Goal: Information Seeking & Learning: Learn about a topic

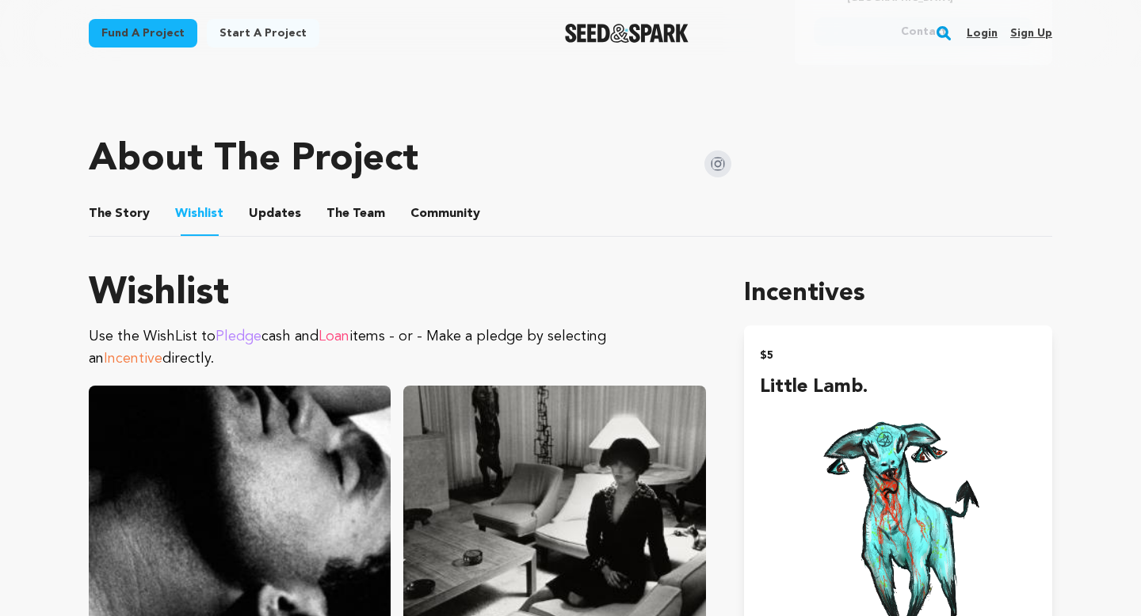
scroll to position [574, 0]
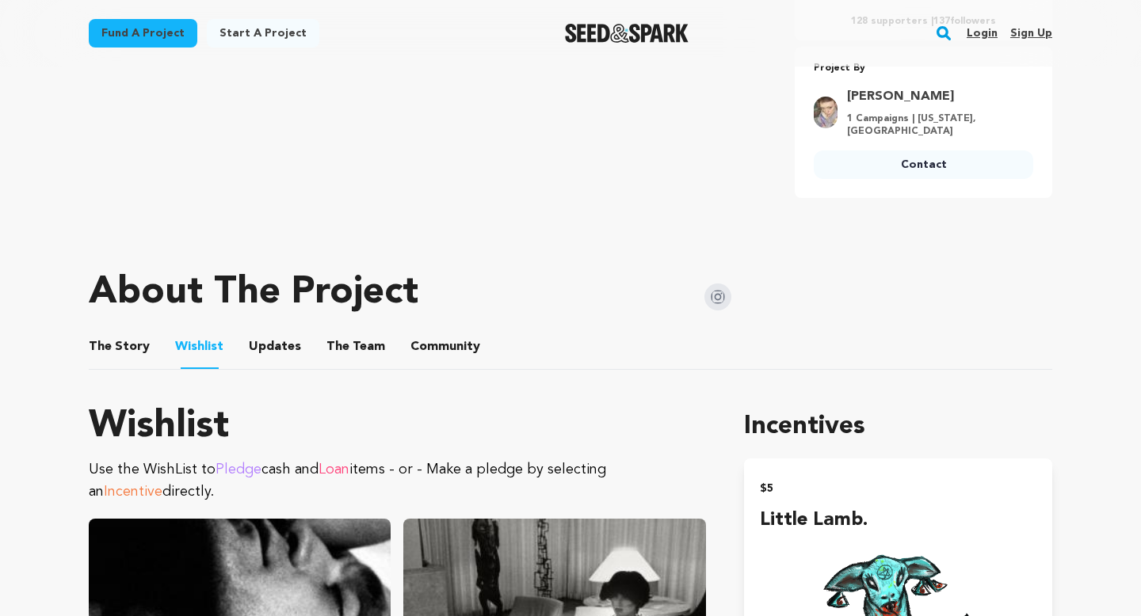
click at [919, 153] on link "Contact" at bounding box center [923, 165] width 219 height 29
click at [116, 348] on button "The Story" at bounding box center [120, 350] width 38 height 38
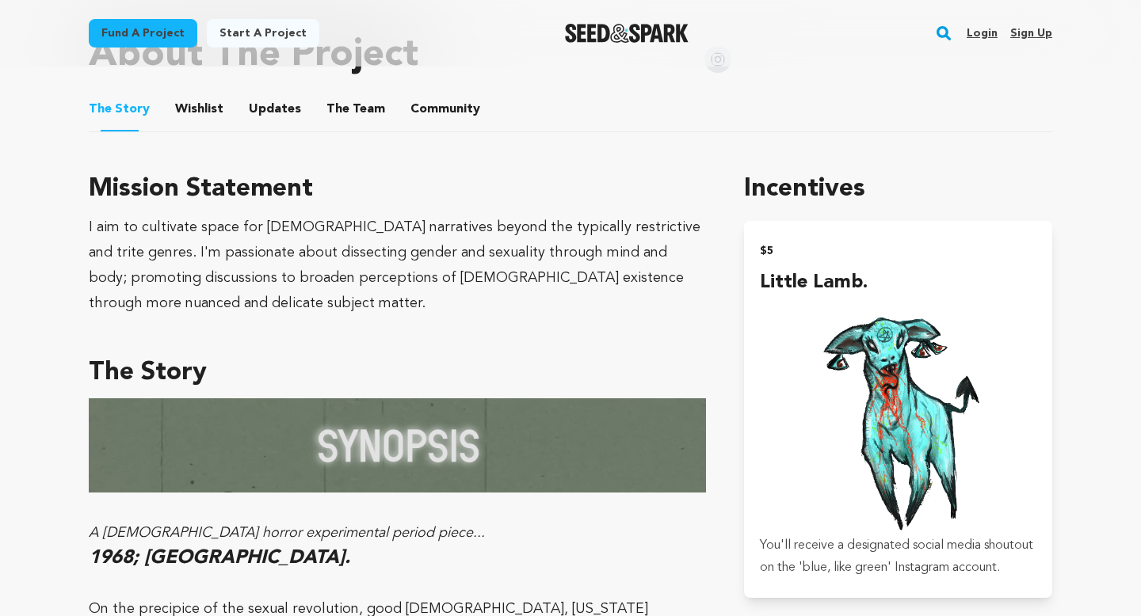
scroll to position [814, 0]
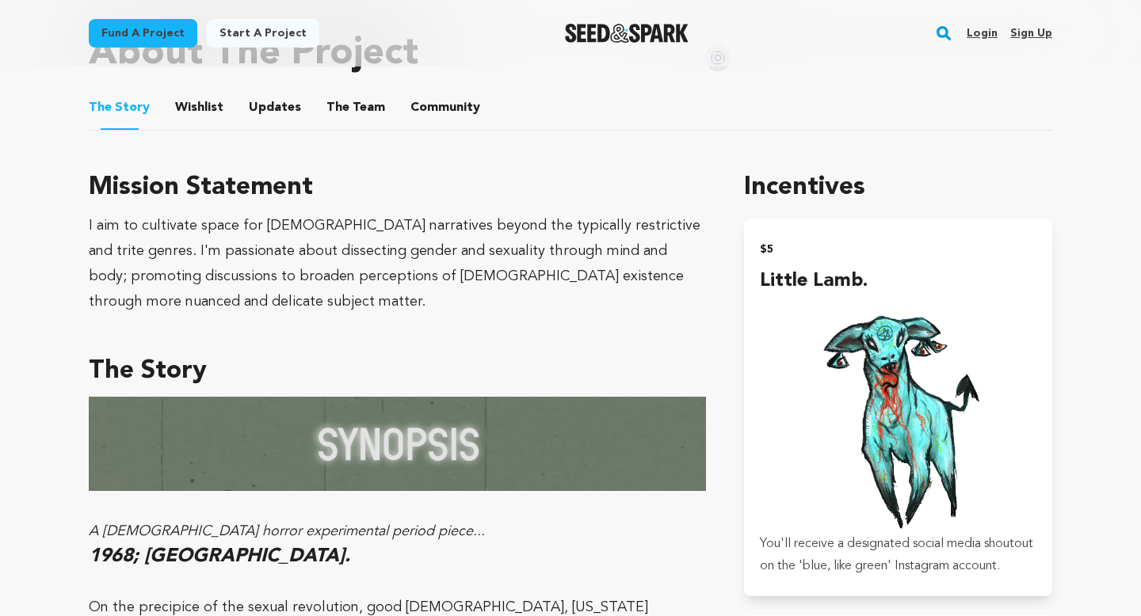
click at [337, 105] on button "The Team" at bounding box center [356, 111] width 38 height 38
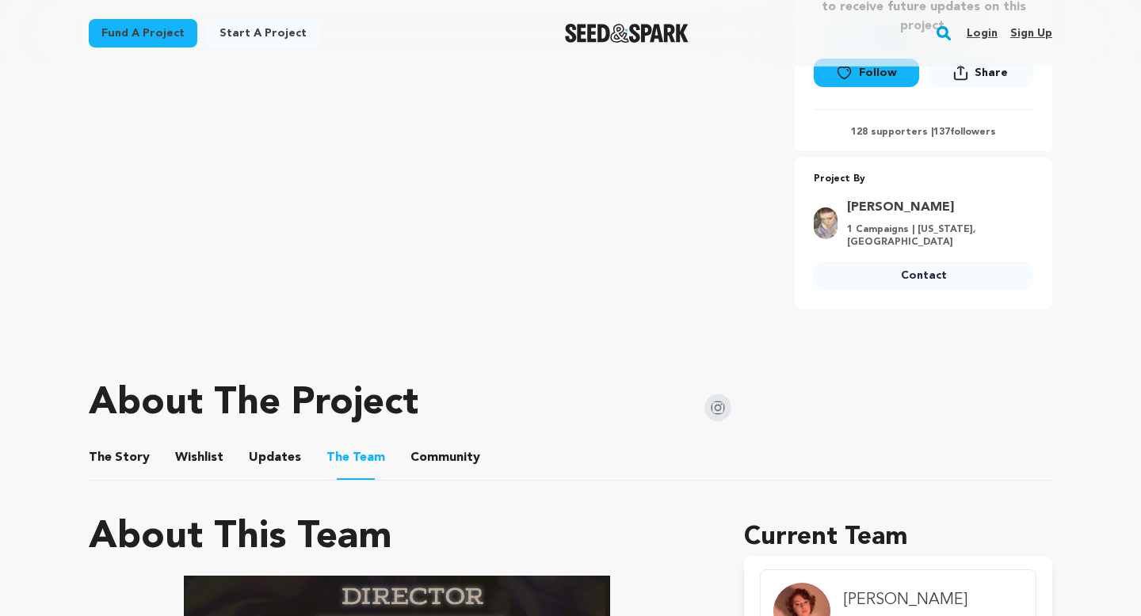
scroll to position [555, 0]
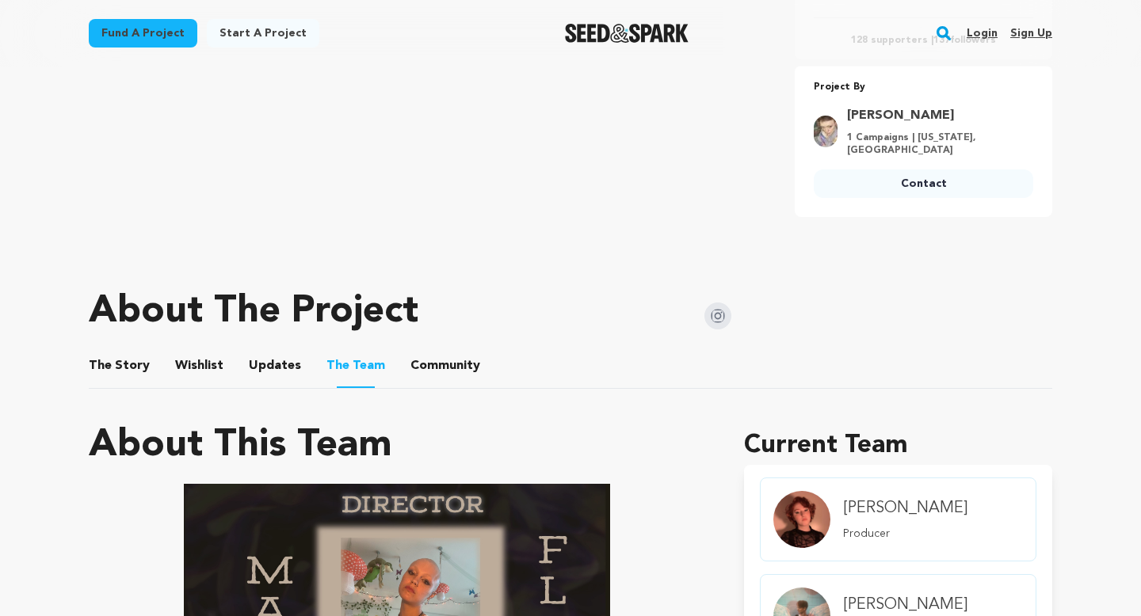
click at [209, 356] on button "Wishlist" at bounding box center [200, 369] width 38 height 38
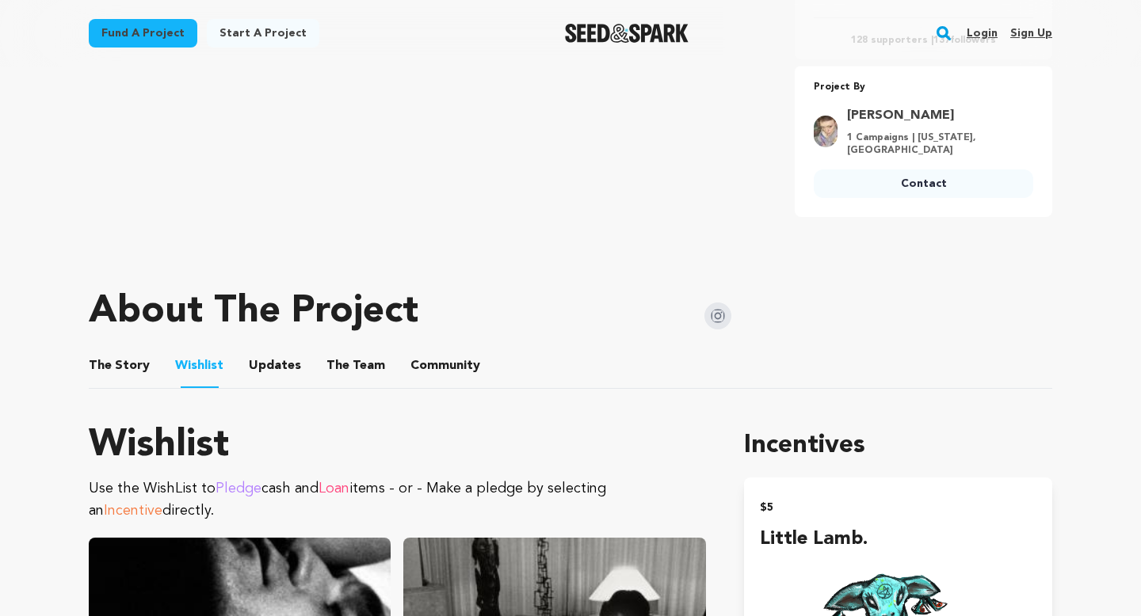
click at [280, 366] on button "Updates" at bounding box center [275, 369] width 38 height 38
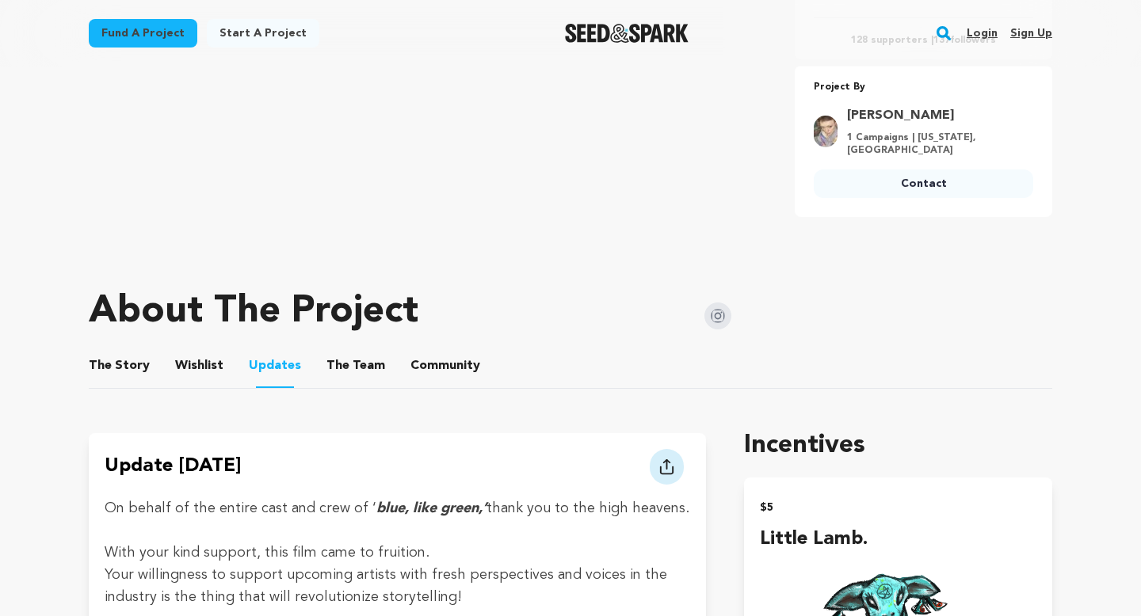
click at [338, 367] on button "The Team" at bounding box center [356, 369] width 38 height 38
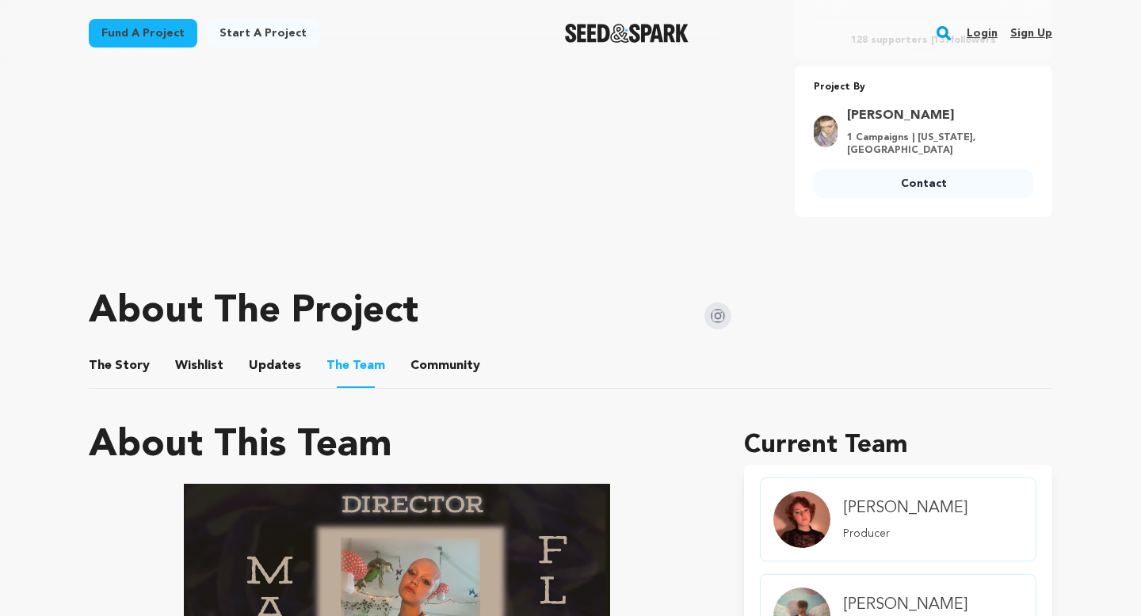
click at [112, 358] on button "The Story" at bounding box center [120, 369] width 38 height 38
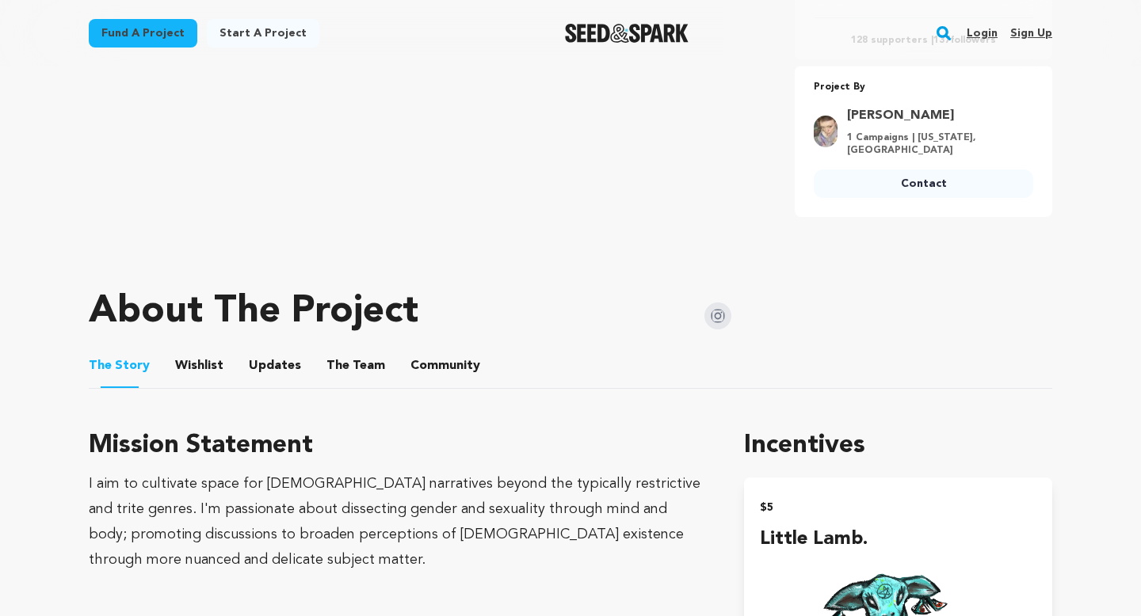
click at [411, 378] on li "Community Community" at bounding box center [445, 366] width 70 height 44
click at [426, 369] on button "Community" at bounding box center [445, 369] width 38 height 38
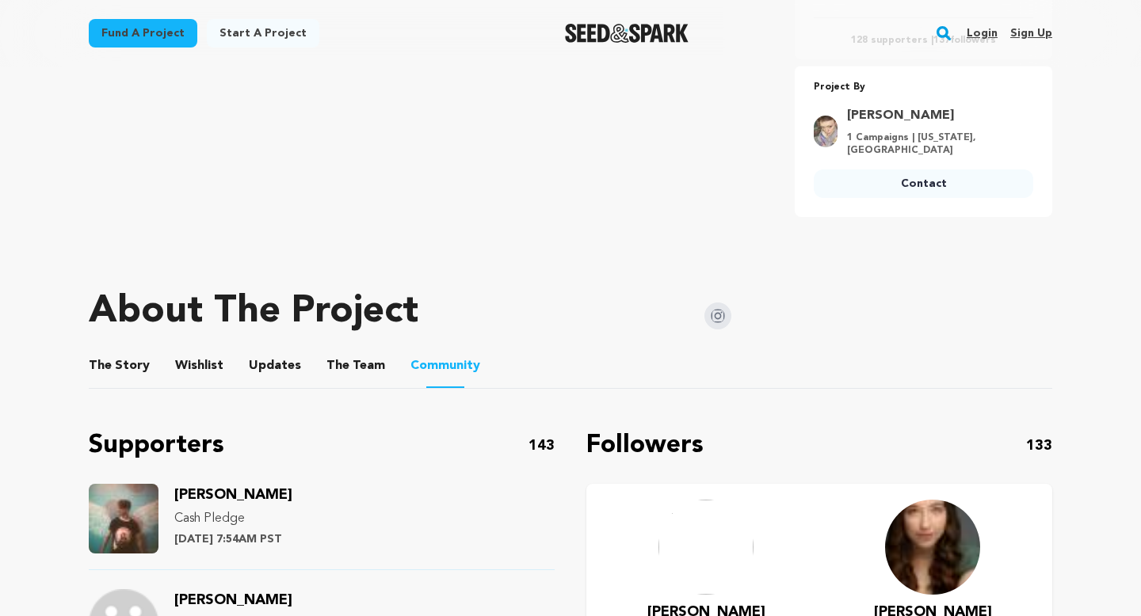
click at [188, 367] on button "Wishlist" at bounding box center [200, 369] width 38 height 38
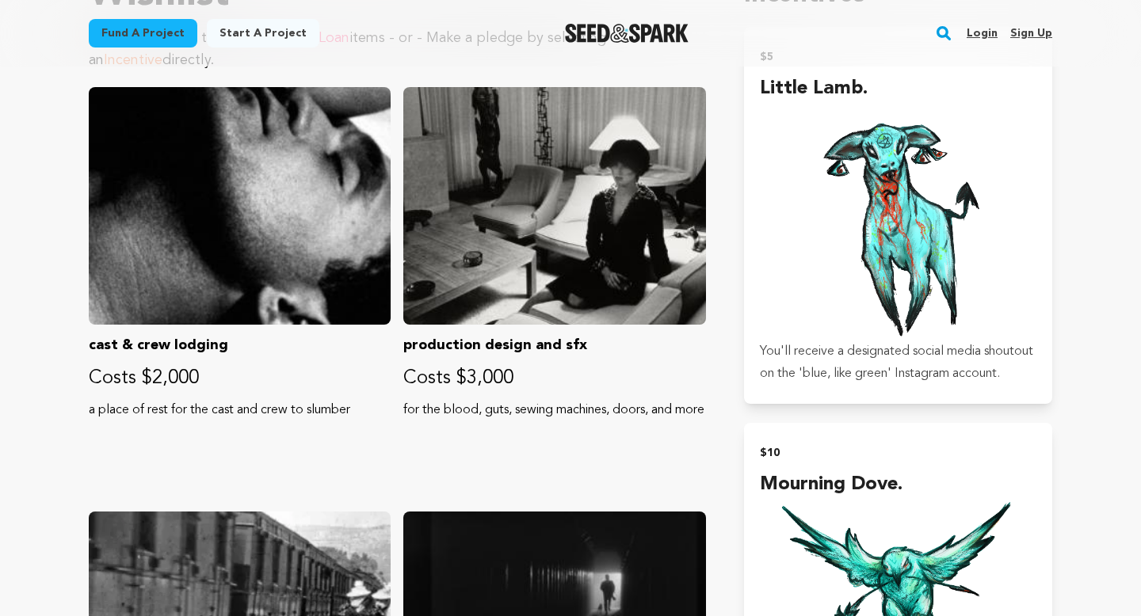
scroll to position [1034, 0]
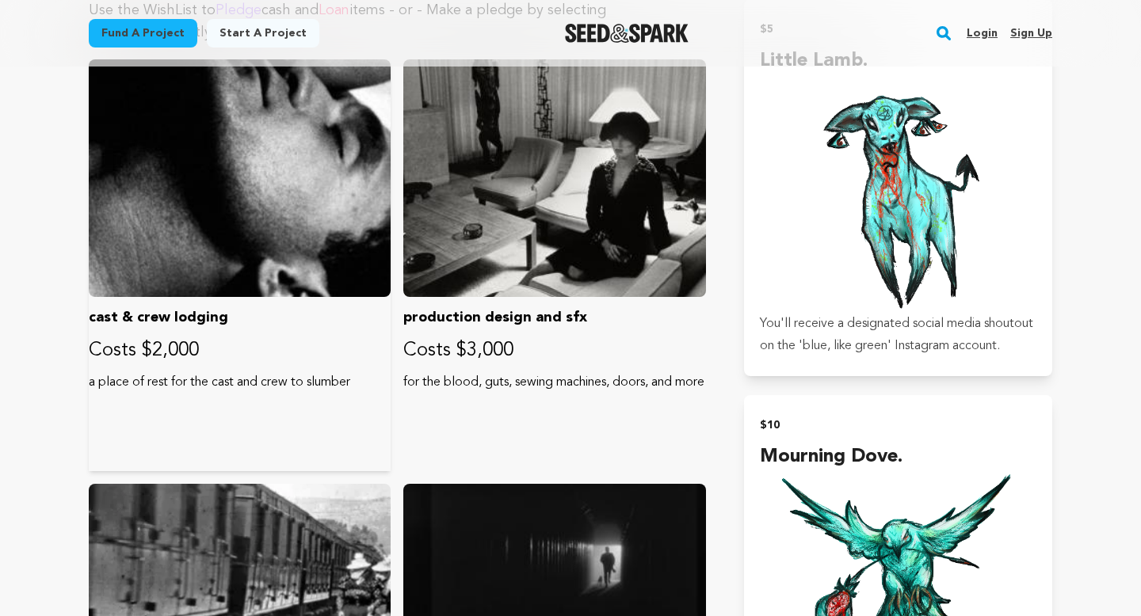
click at [177, 384] on p "a place of rest for the cast and crew to slumber" at bounding box center [240, 382] width 302 height 19
click at [499, 382] on p "for the blood, guts, sewing machines, doors, and more" at bounding box center [554, 382] width 302 height 19
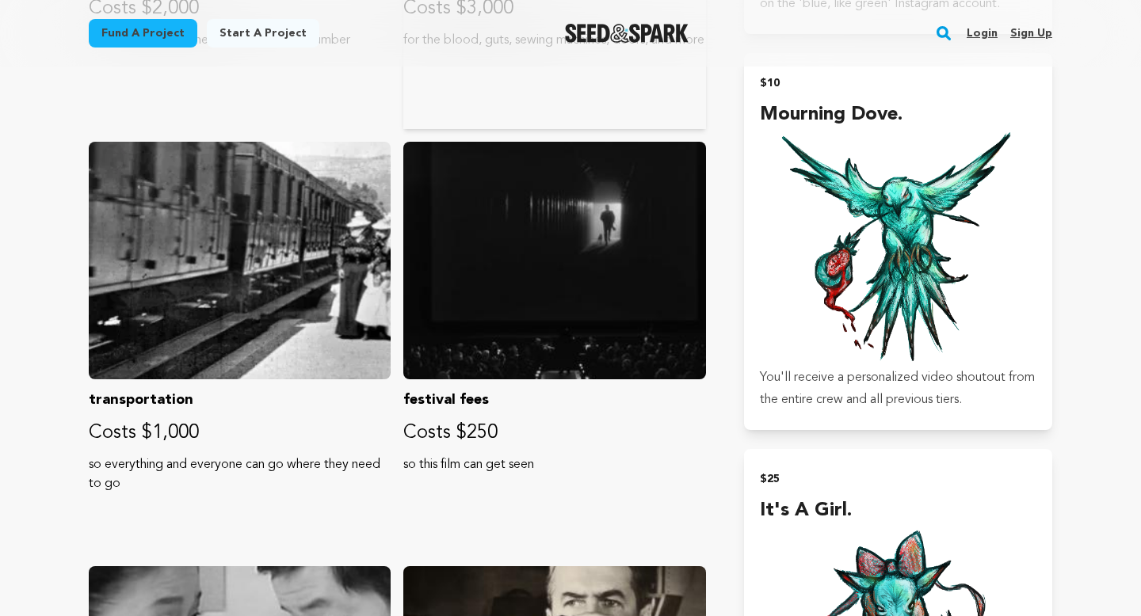
scroll to position [1592, 0]
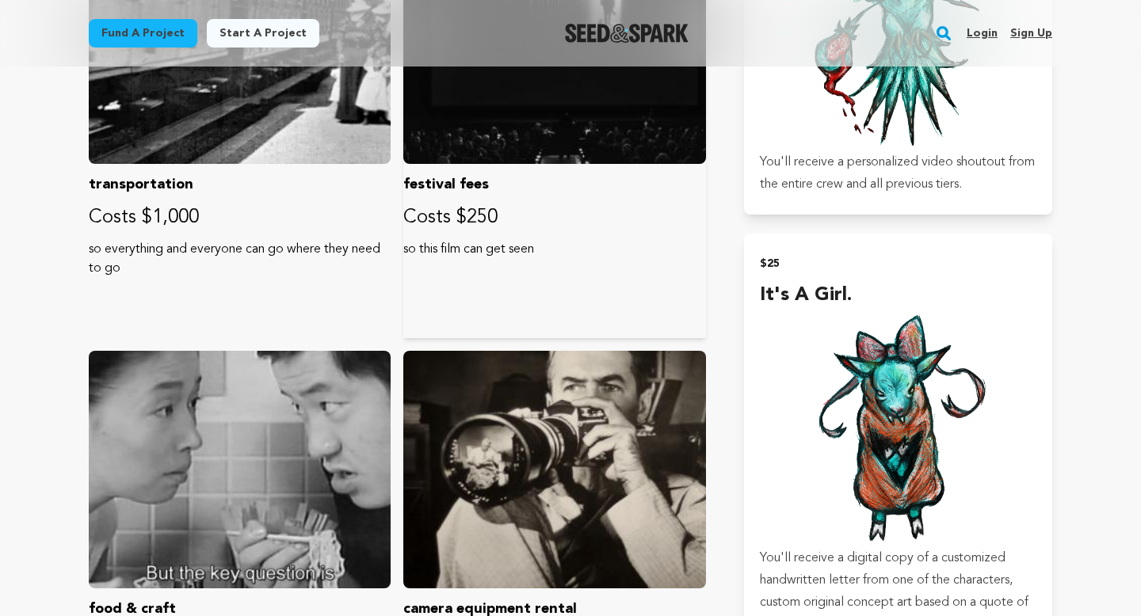
click at [480, 250] on p "so this film can get seen" at bounding box center [554, 249] width 302 height 19
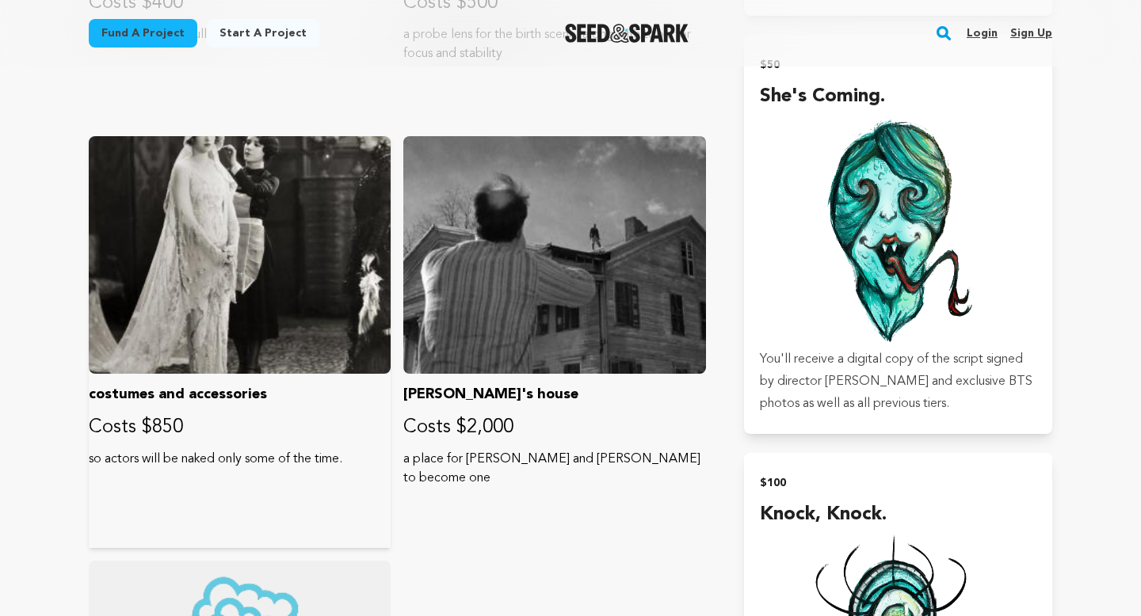
scroll to position [2270, 0]
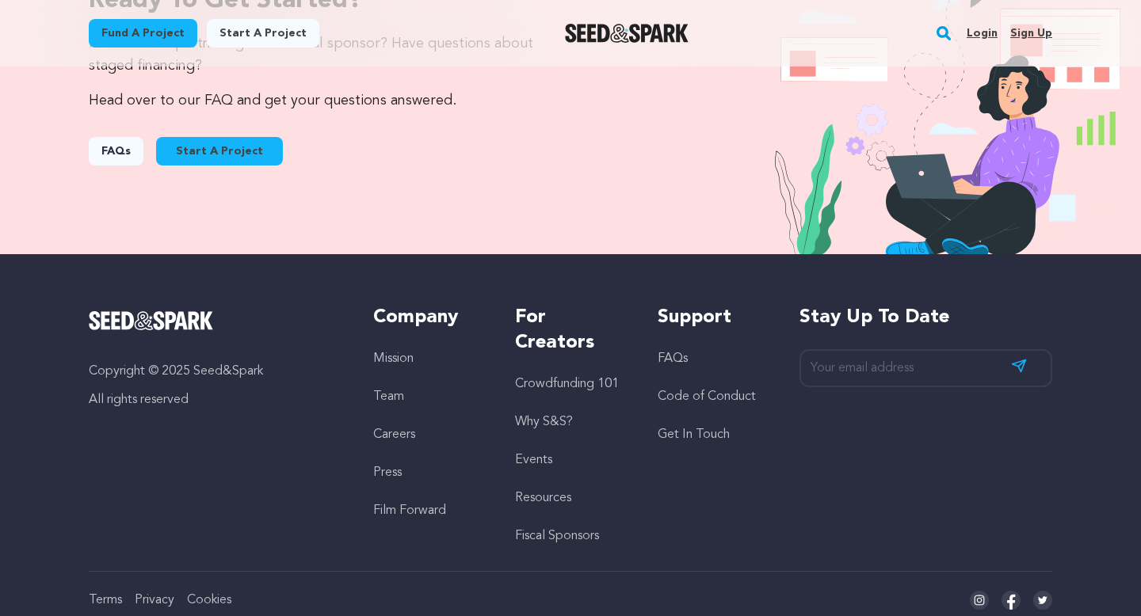
scroll to position [1791, 0]
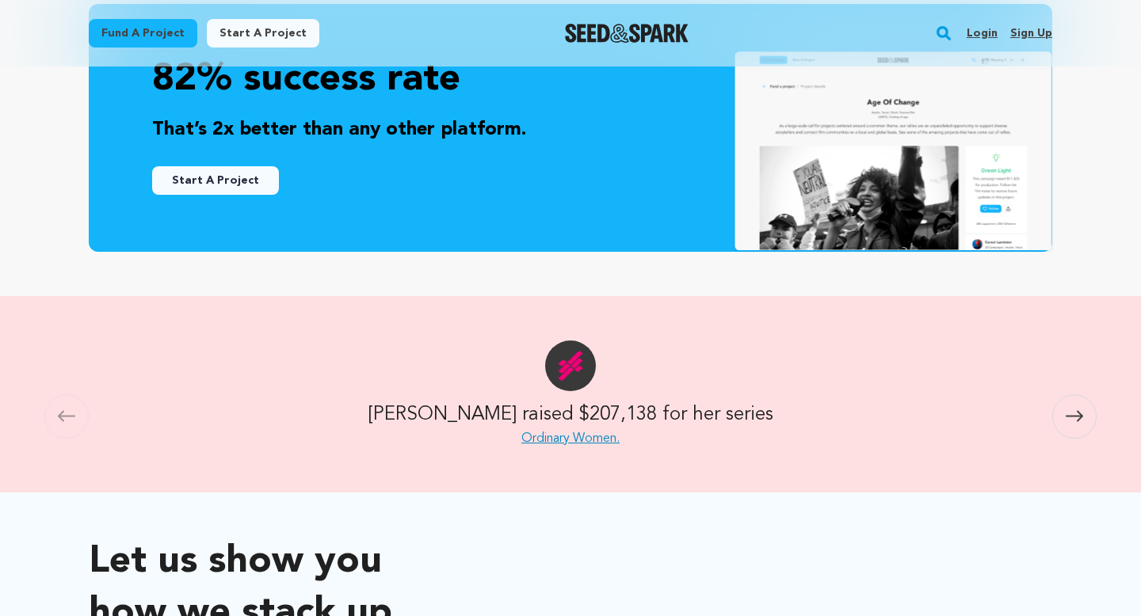
scroll to position [530, 0]
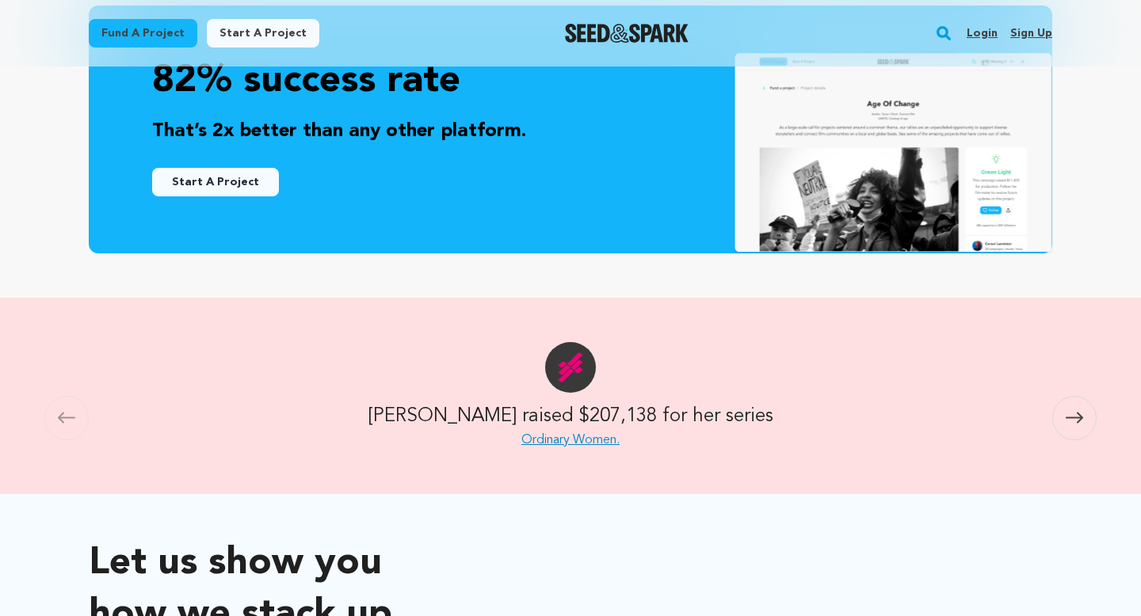
click at [575, 434] on link "Ordinary Women." at bounding box center [570, 440] width 98 height 13
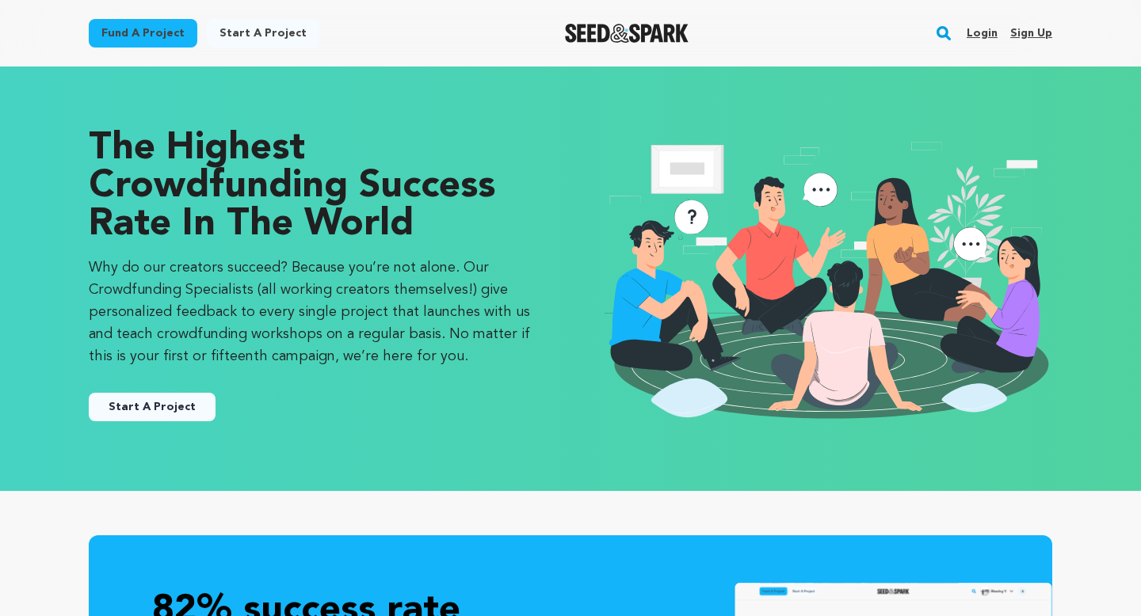
scroll to position [530, 0]
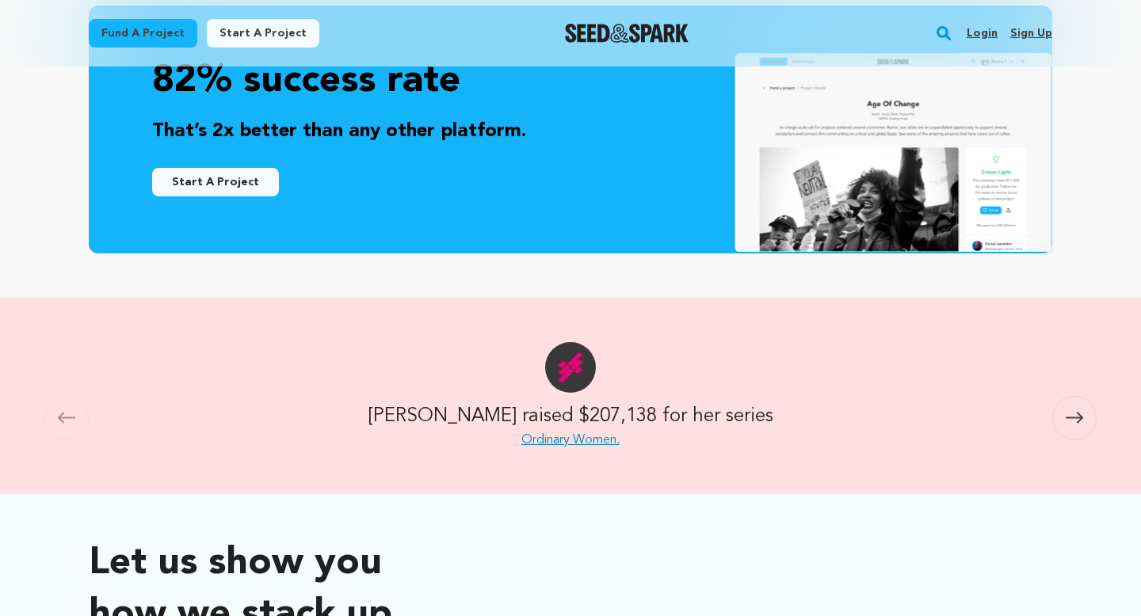
click at [74, 420] on icon at bounding box center [66, 418] width 17 height 12
click at [1094, 424] on span at bounding box center [1074, 418] width 44 height 44
click at [1092, 425] on span at bounding box center [1074, 418] width 44 height 44
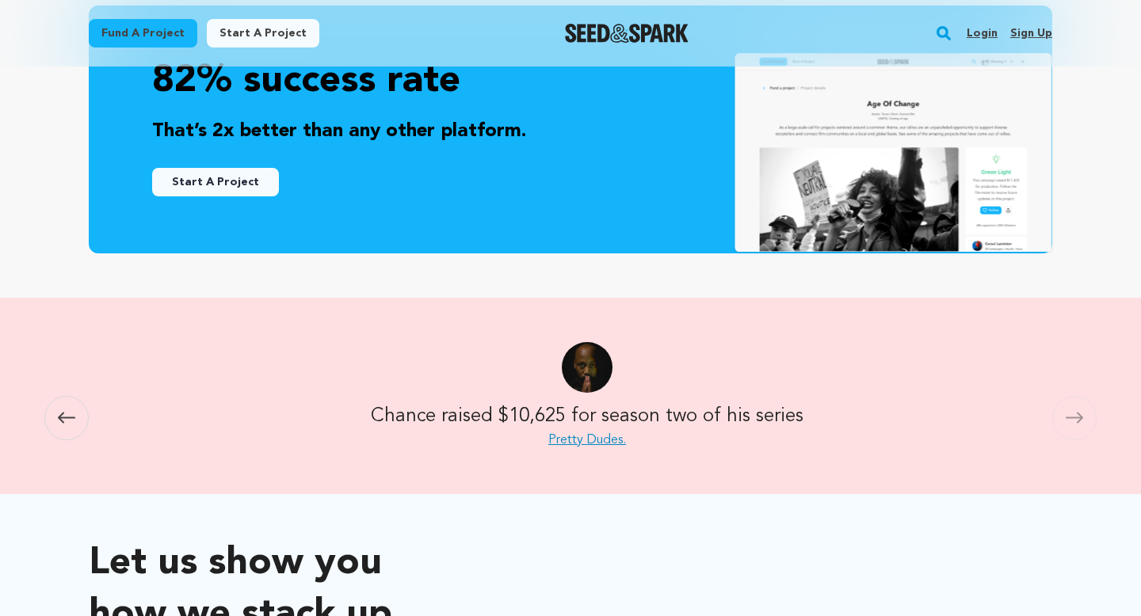
scroll to position [0, 2804]
click at [555, 443] on link "Pretty Dudes." at bounding box center [571, 440] width 78 height 13
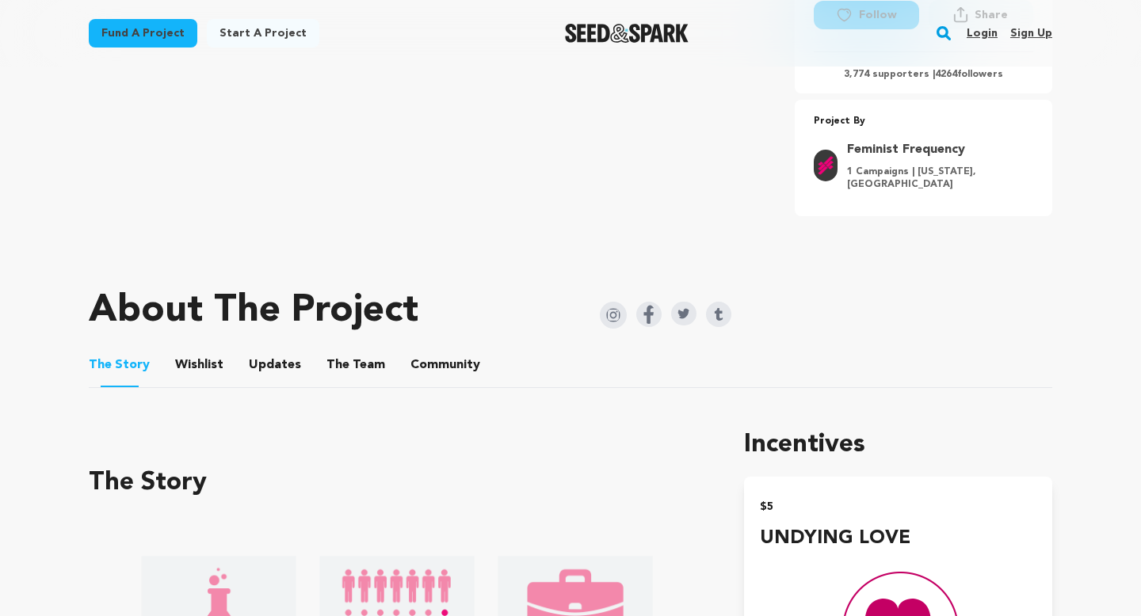
scroll to position [509, 0]
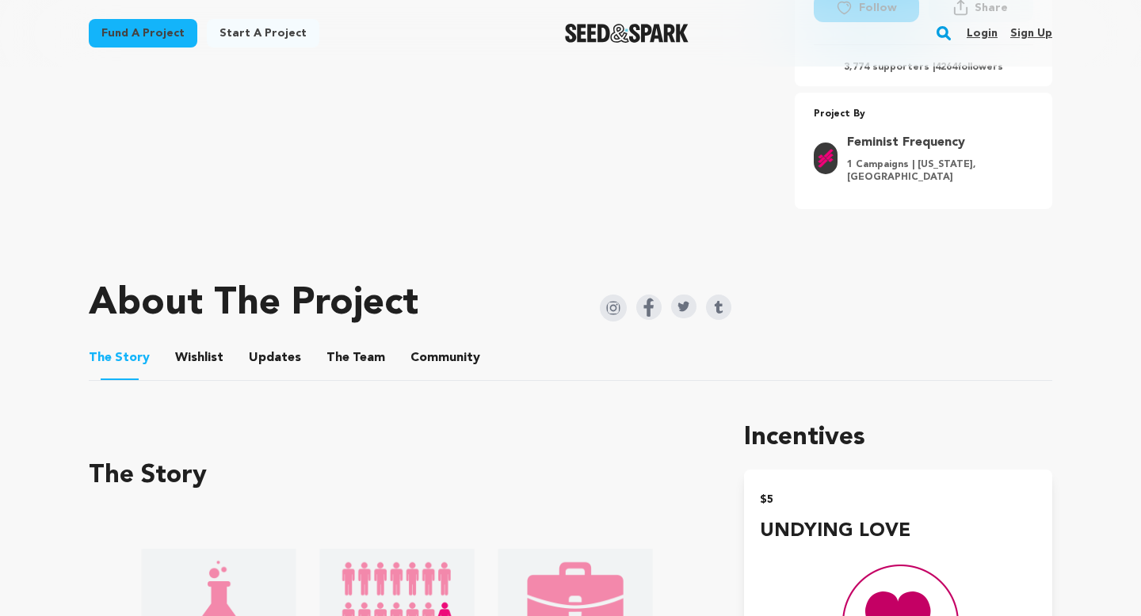
click at [193, 358] on button "Wishlist" at bounding box center [200, 361] width 38 height 38
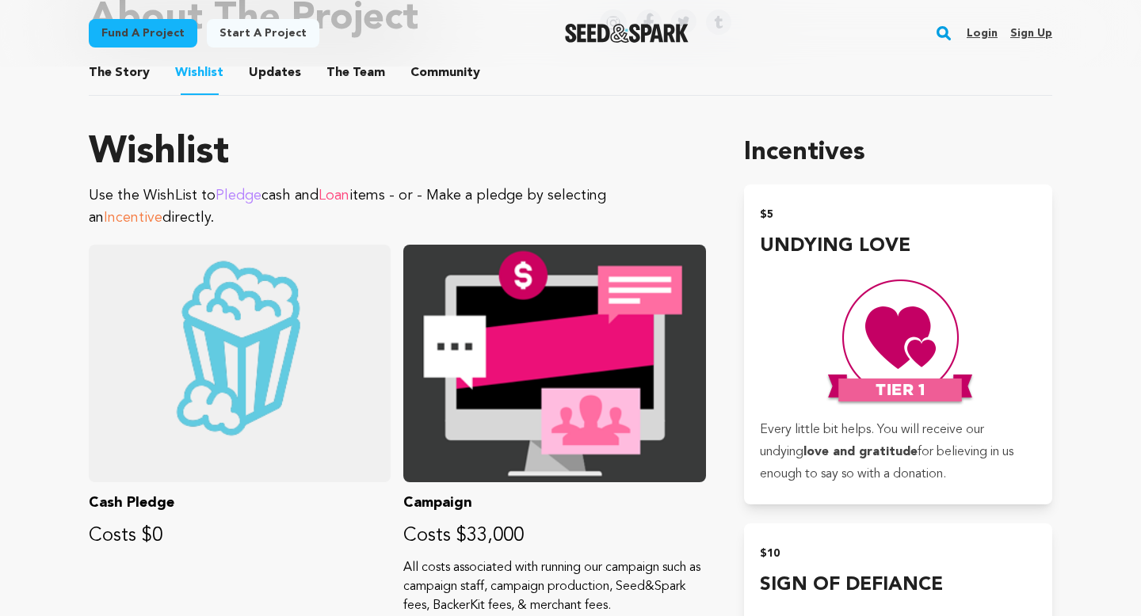
scroll to position [796, 0]
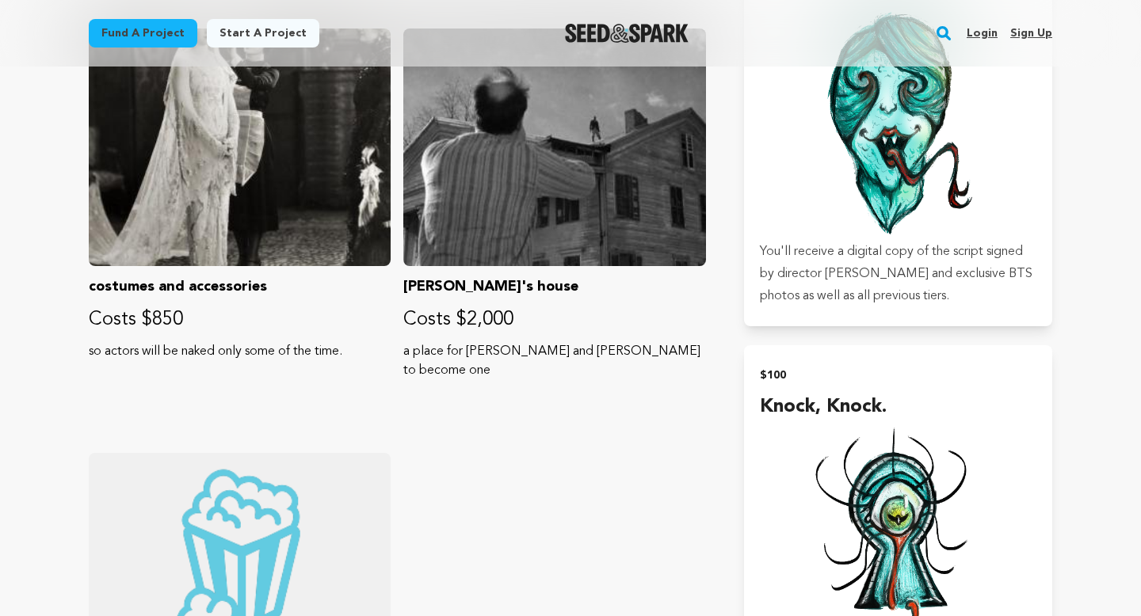
scroll to position [2329, 0]
